Goal: Task Accomplishment & Management: Use online tool/utility

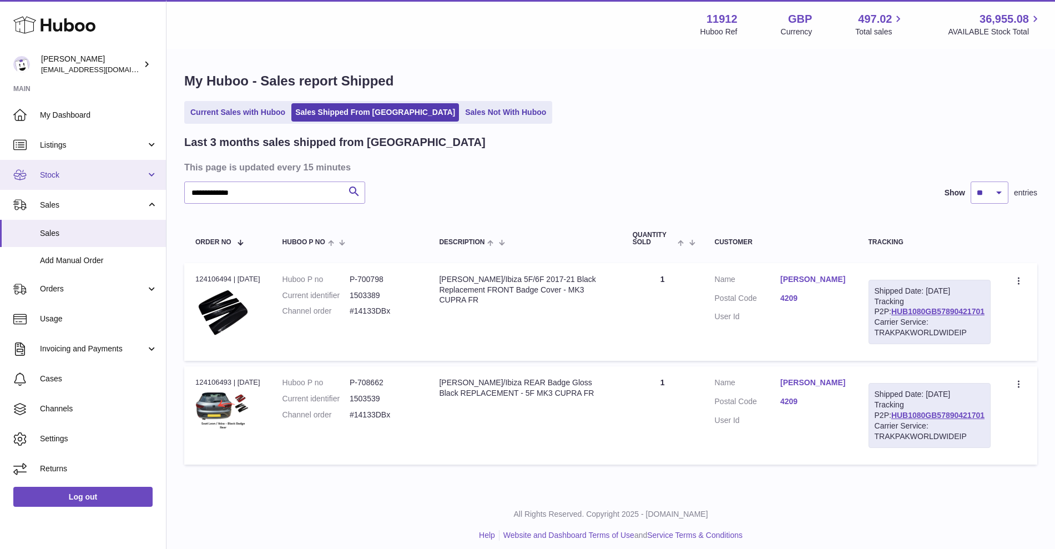
click at [68, 175] on span "Stock" at bounding box center [93, 175] width 106 height 11
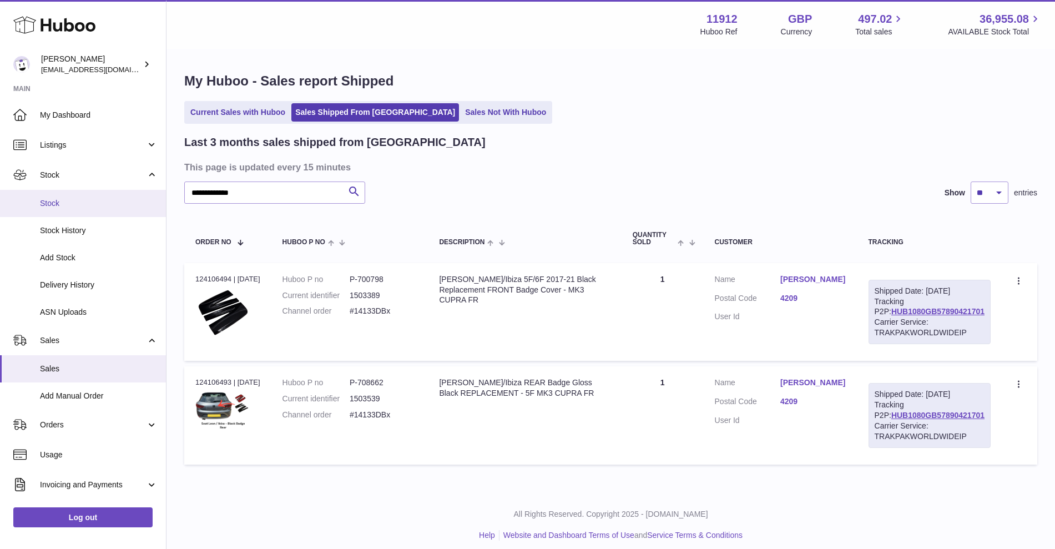
click at [70, 205] on span "Stock" at bounding box center [99, 203] width 118 height 11
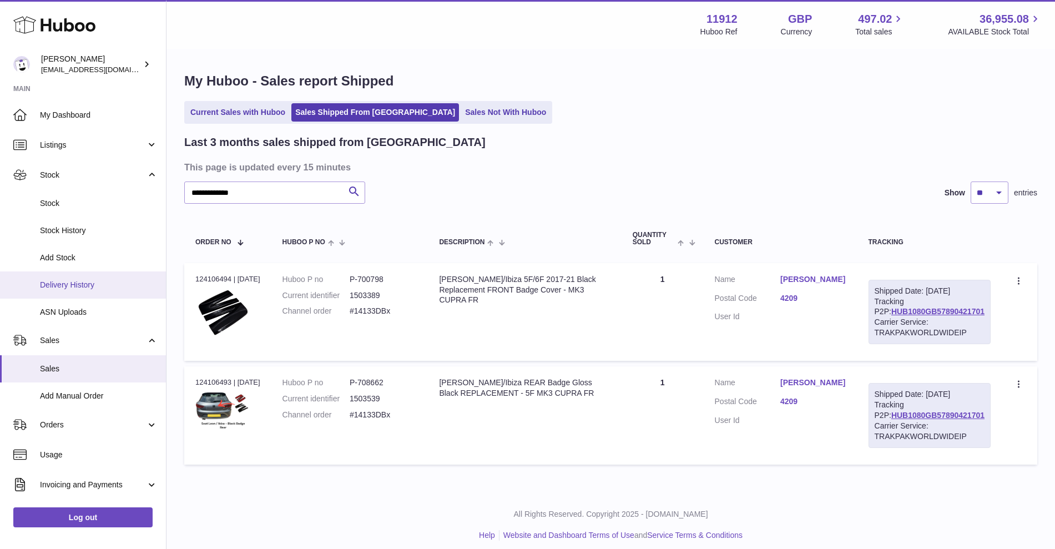
click at [67, 284] on span "Delivery History" at bounding box center [99, 285] width 118 height 11
click at [72, 287] on span "Delivery History" at bounding box center [99, 285] width 118 height 11
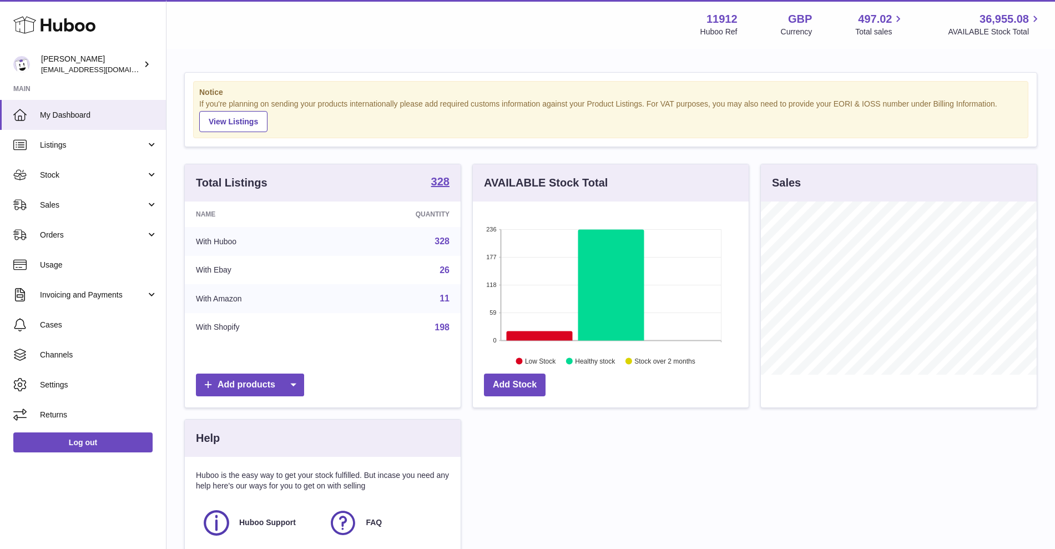
scroll to position [173, 276]
click at [74, 176] on span "Stock" at bounding box center [93, 175] width 106 height 11
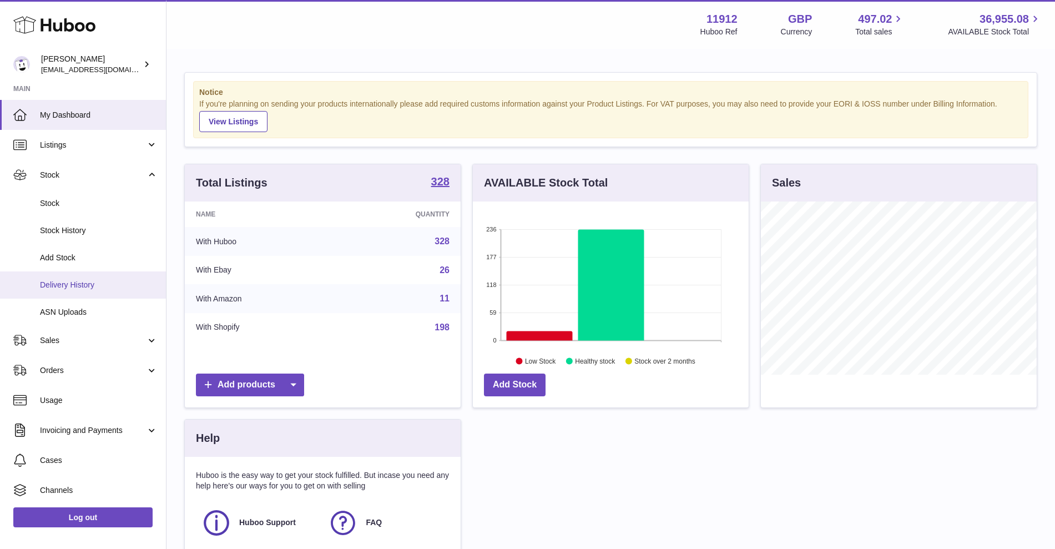
click at [74, 284] on span "Delivery History" at bounding box center [99, 285] width 118 height 11
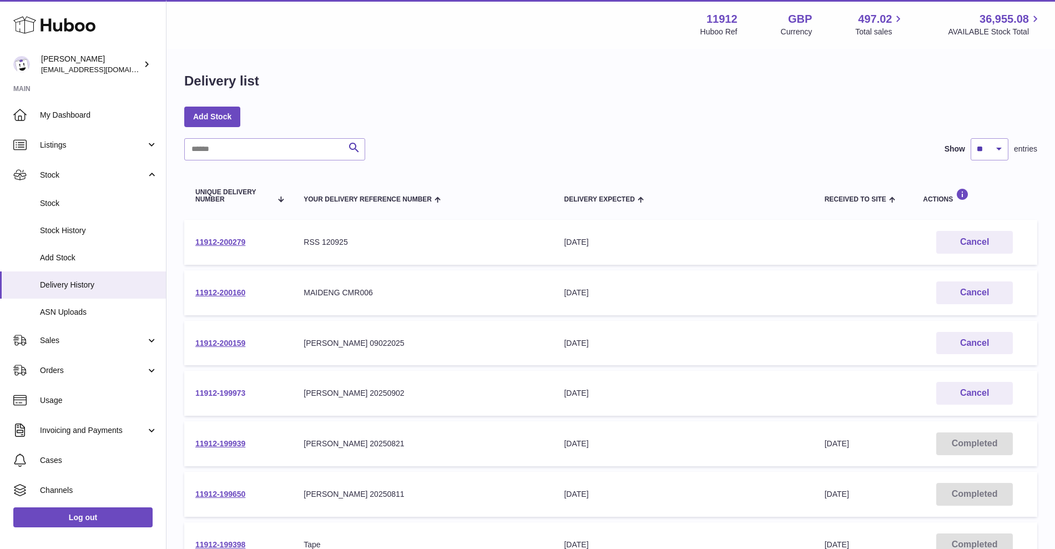
click at [219, 391] on link "11912-199973" at bounding box center [220, 392] width 50 height 9
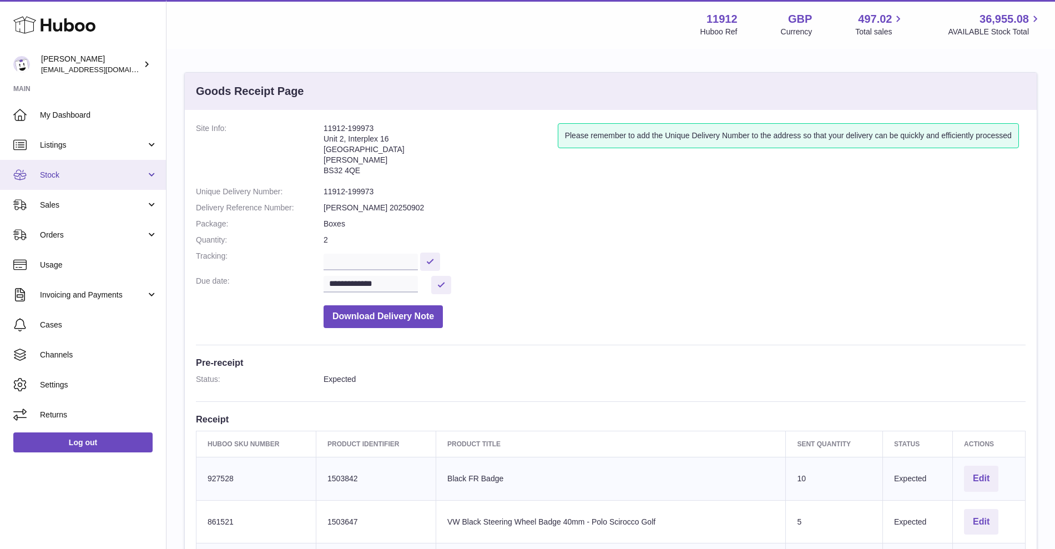
click at [72, 173] on span "Stock" at bounding box center [93, 175] width 106 height 11
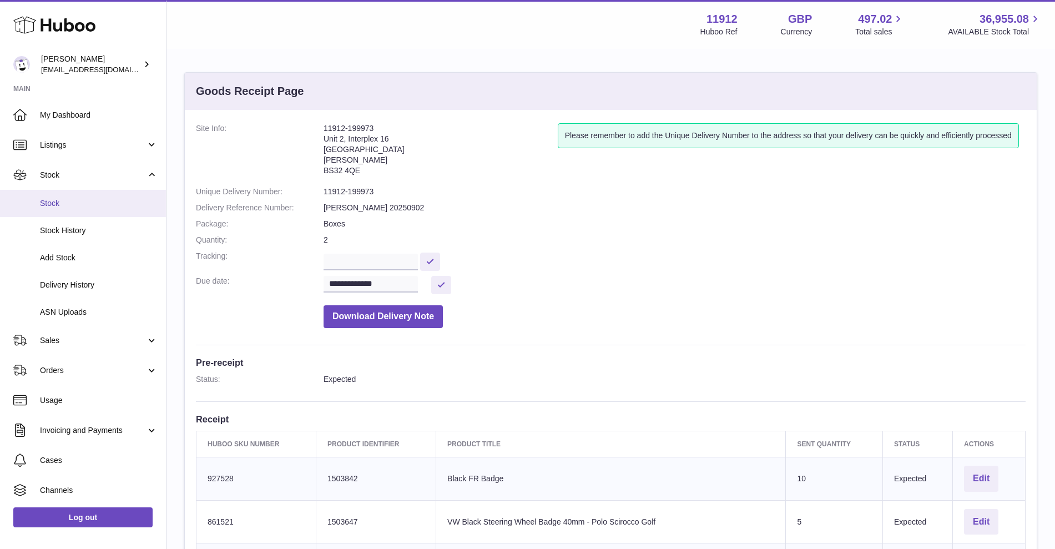
click at [72, 197] on link "Stock" at bounding box center [83, 203] width 166 height 27
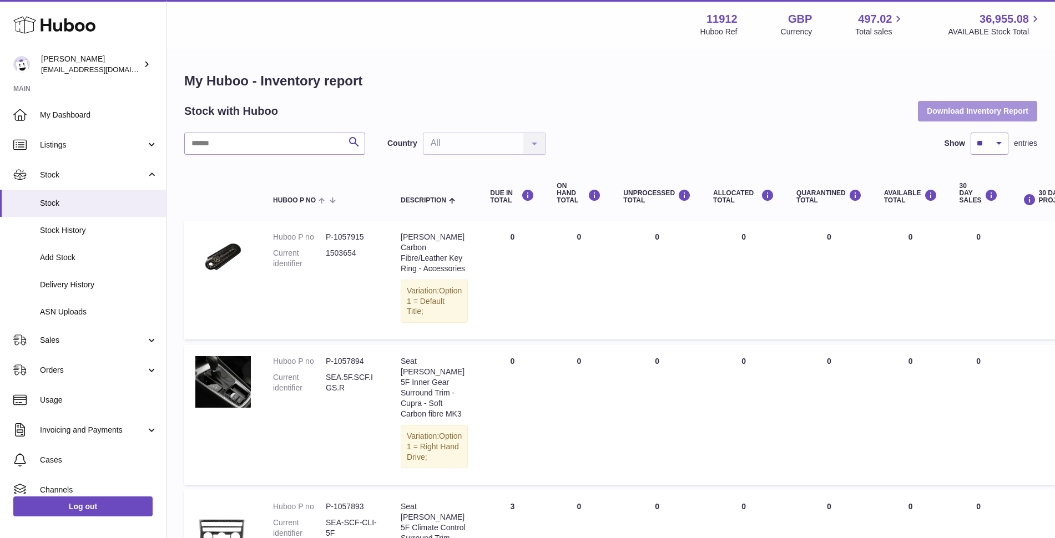
click at [953, 114] on button "Download Inventory Report" at bounding box center [977, 111] width 119 height 20
